Goal: Information Seeking & Learning: Learn about a topic

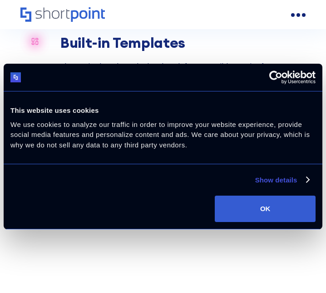
scroll to position [819, 0]
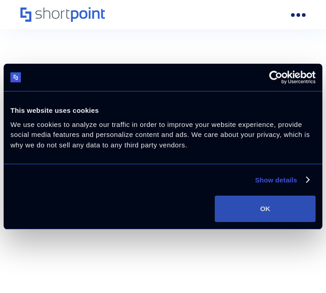
click at [270, 212] on button "OK" at bounding box center [265, 208] width 101 height 26
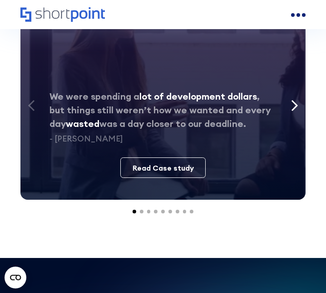
scroll to position [4549, 0]
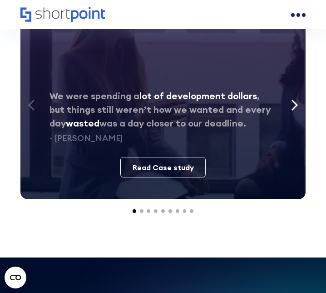
click at [298, 15] on div "open menu" at bounding box center [299, 15] width 4 height 4
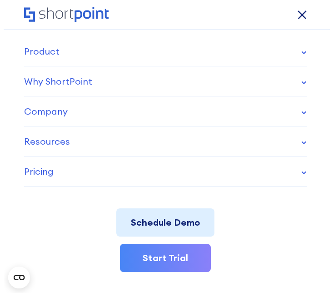
scroll to position [4570, 0]
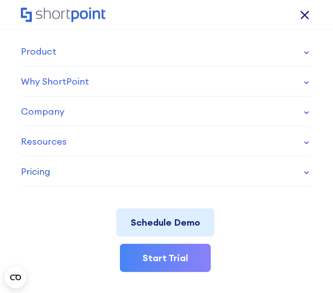
click at [200, 173] on link "Pricing" at bounding box center [165, 171] width 289 height 30
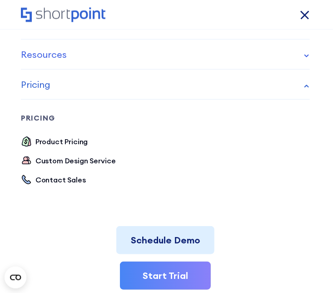
scroll to position [90, 0]
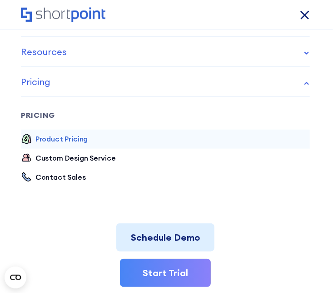
click at [47, 135] on div "Product Pricing" at bounding box center [61, 138] width 53 height 11
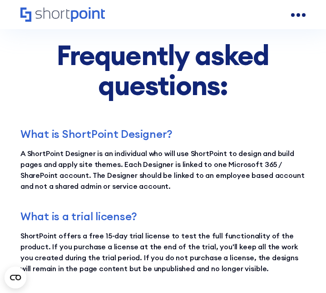
scroll to position [1625, 0]
